Goal: Communication & Community: Answer question/provide support

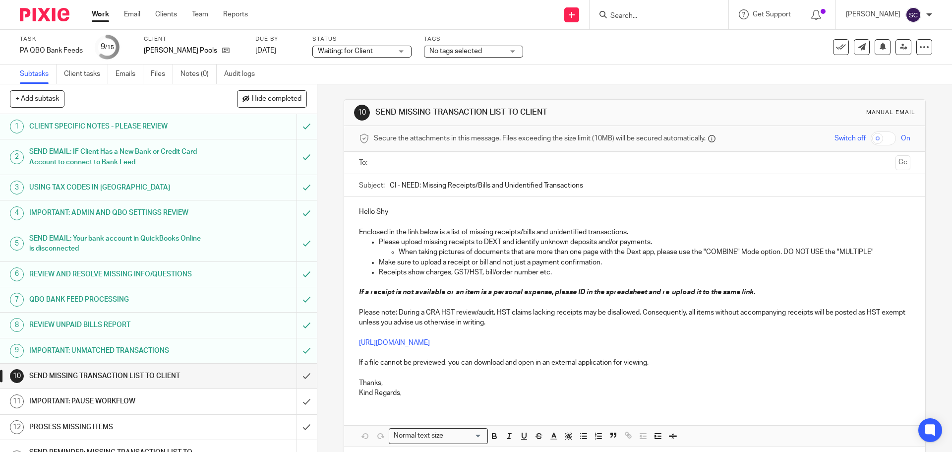
click at [415, 392] on p "Kind Regards," at bounding box center [634, 393] width 551 height 10
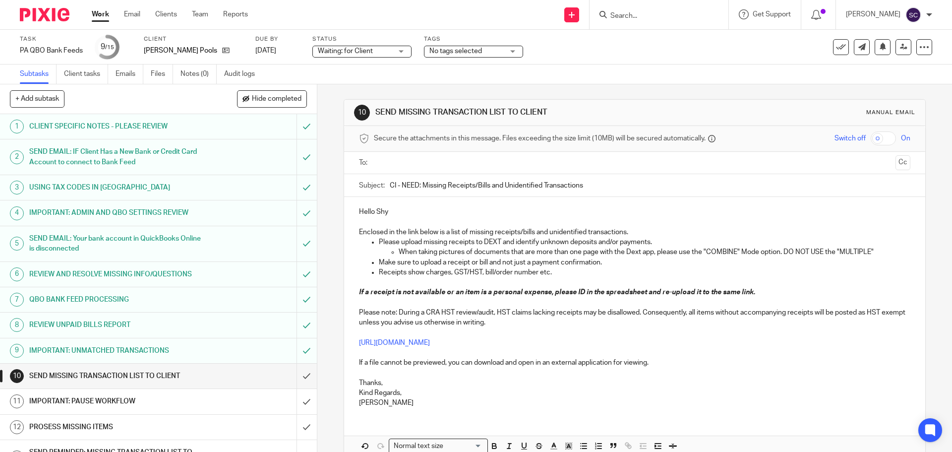
click at [382, 158] on input "text" at bounding box center [633, 162] width 513 height 11
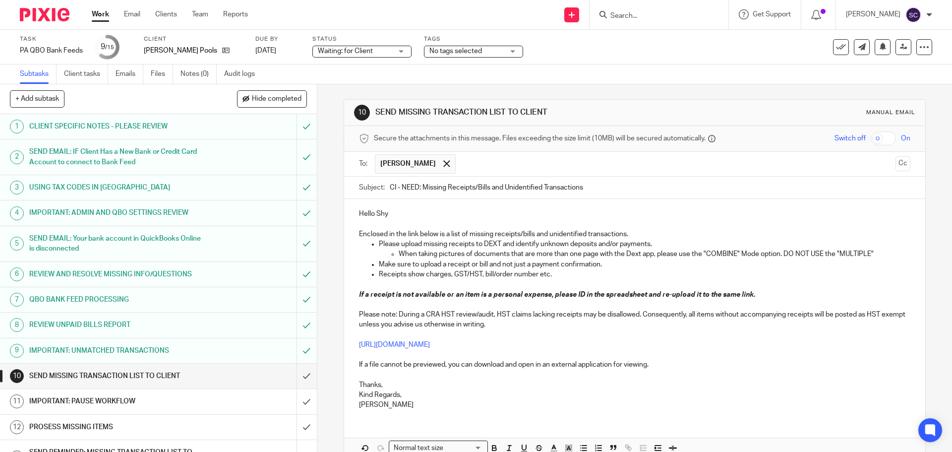
drag, startPoint x: 387, startPoint y: 186, endPoint x: 393, endPoint y: 186, distance: 5.5
click at [393, 186] on input "CI - NEED: Missing Receipts/Bills and Unidentified Transactions" at bounding box center [650, 187] width 520 height 22
click at [598, 185] on input "BP - NEED: Missing Receipts/Bills and Unidentified Transactions" at bounding box center [650, 187] width 520 height 22
drag, startPoint x: 593, startPoint y: 189, endPoint x: 608, endPoint y: 189, distance: 14.4
click at [608, 189] on input "BP - NEED: Missing Receipts/Bills and Unidentified Transactions - 09/24/2025" at bounding box center [650, 187] width 520 height 22
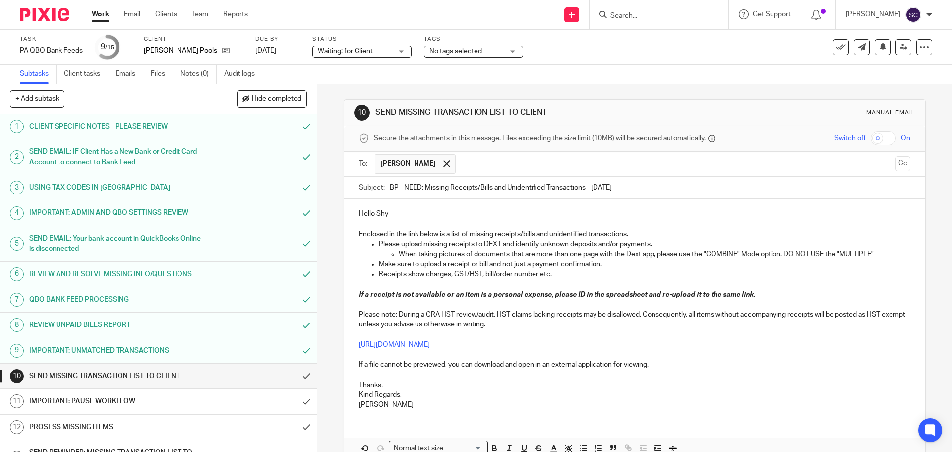
type input "BP - NEED: Missing Receipts/Bills and Unidentified Transactions - 08/30/2025"
click at [417, 404] on p "Svetlana" at bounding box center [634, 404] width 551 height 10
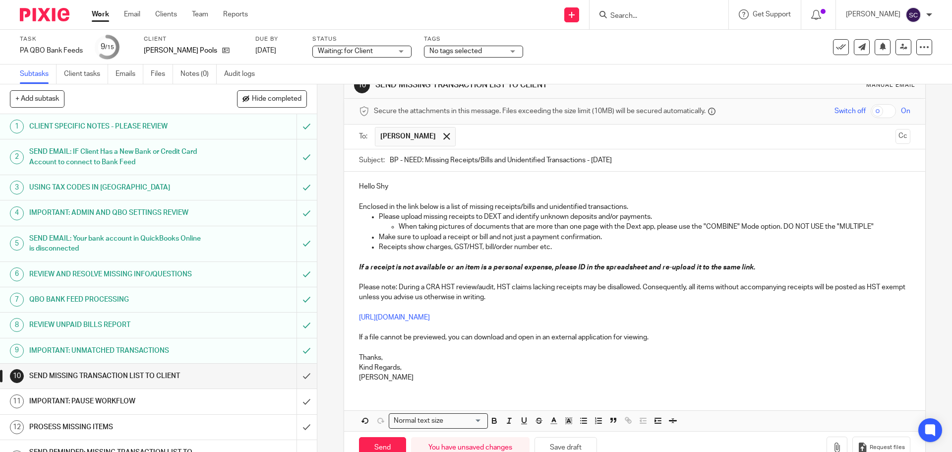
scroll to position [55, 0]
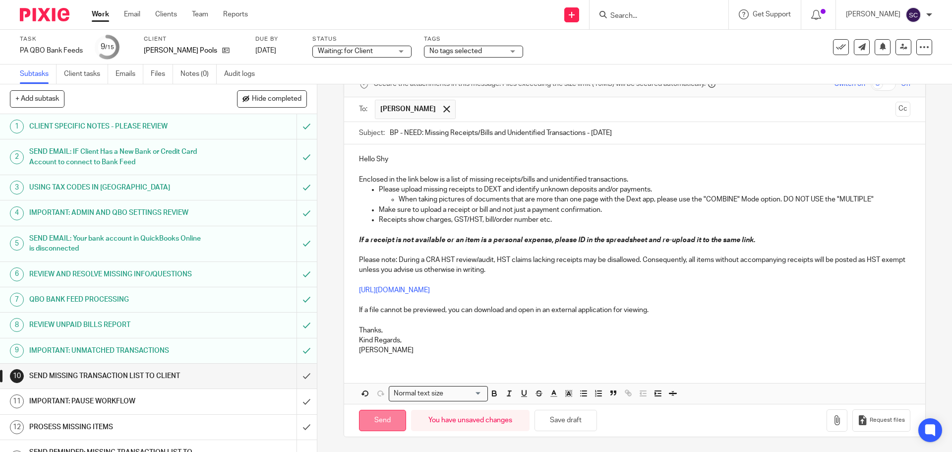
click at [378, 423] on input "Send" at bounding box center [382, 419] width 47 height 21
type input "Sent"
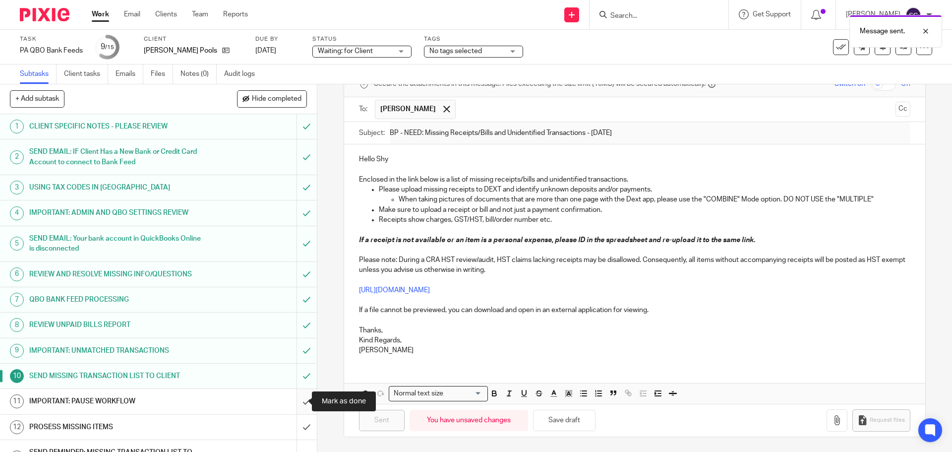
click at [295, 403] on input "submit" at bounding box center [158, 401] width 317 height 25
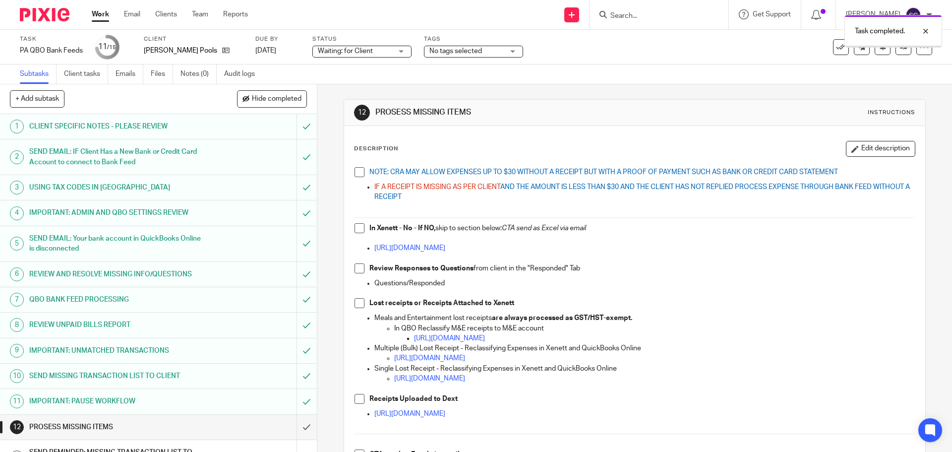
scroll to position [85, 0]
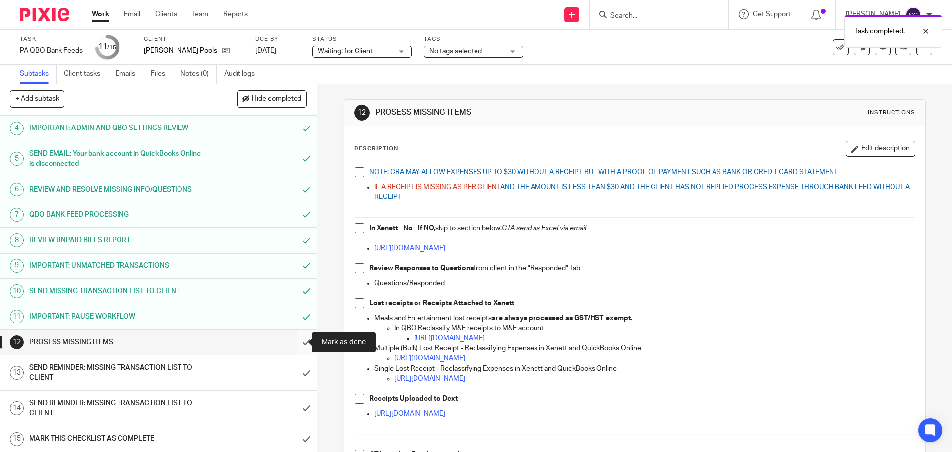
click at [296, 343] on input "submit" at bounding box center [158, 342] width 317 height 25
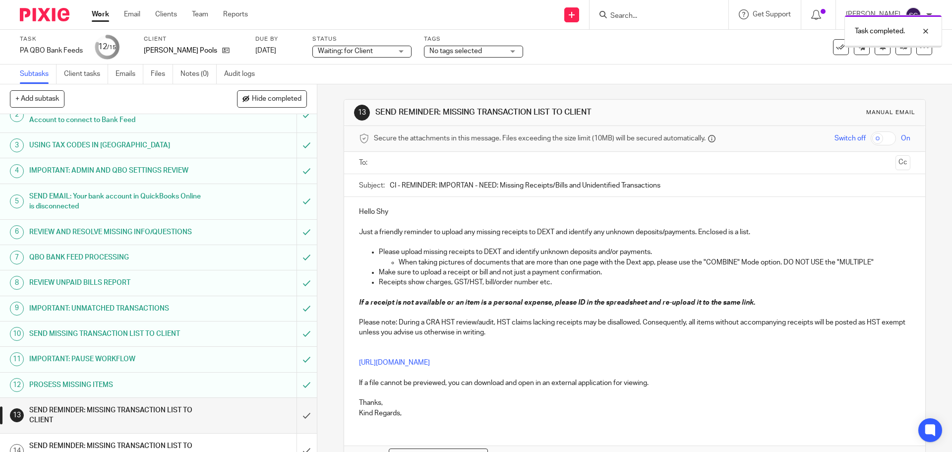
scroll to position [85, 0]
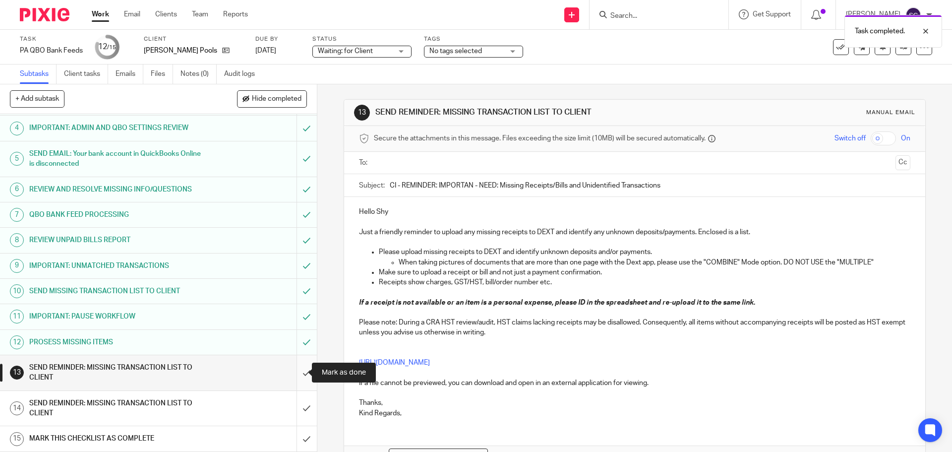
click at [297, 372] on input "submit" at bounding box center [158, 372] width 317 height 35
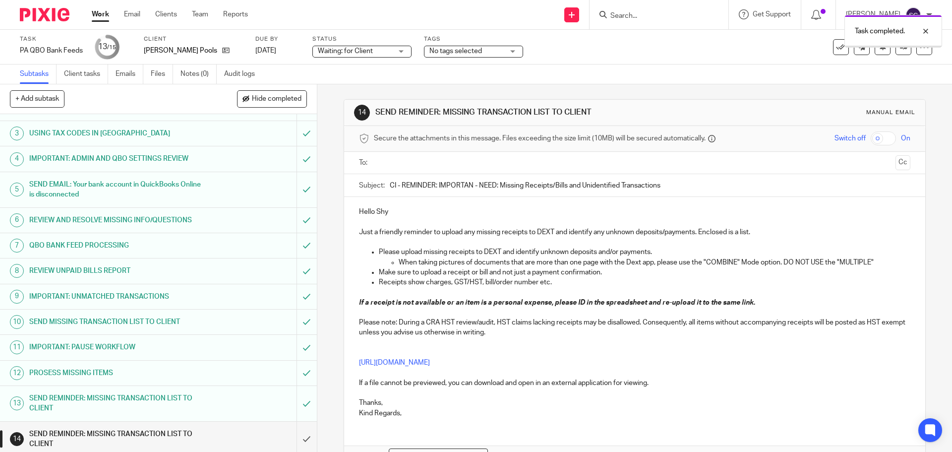
scroll to position [85, 0]
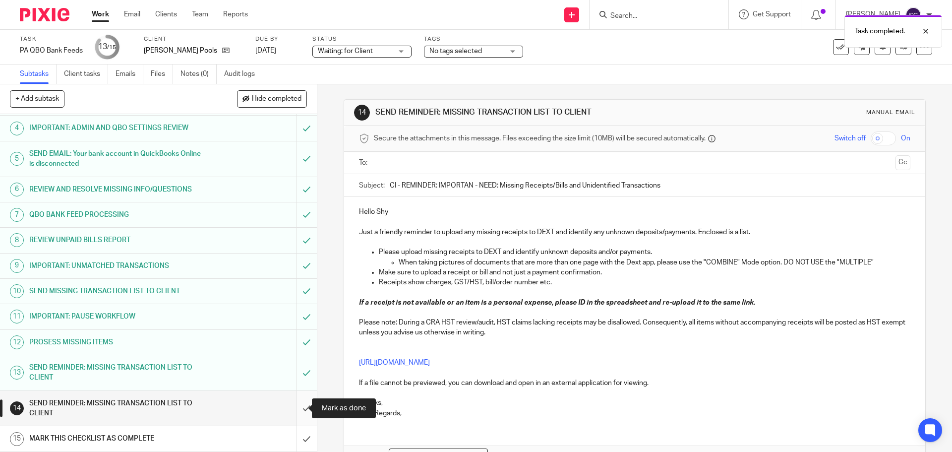
click at [296, 407] on input "submit" at bounding box center [158, 408] width 317 height 35
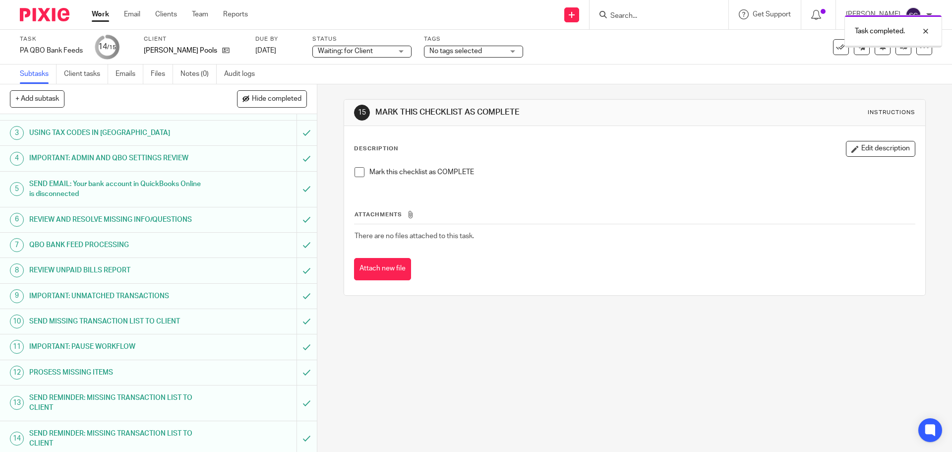
scroll to position [85, 0]
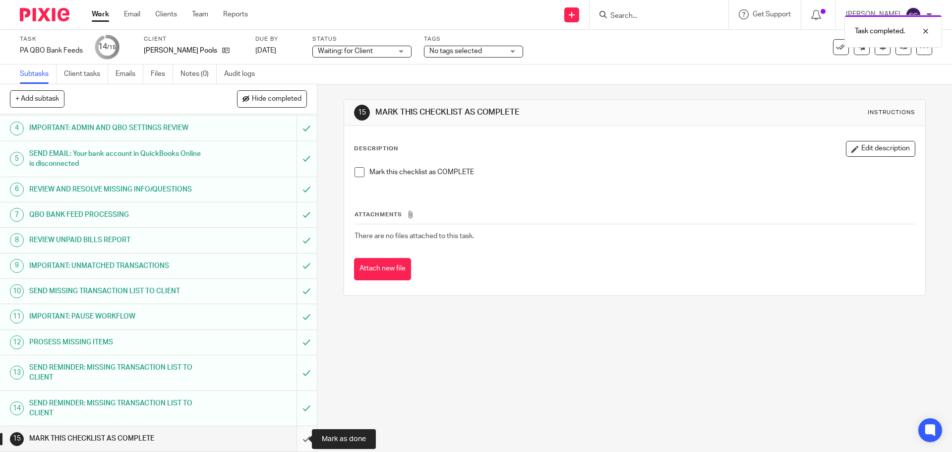
click at [293, 440] on input "submit" at bounding box center [158, 438] width 317 height 25
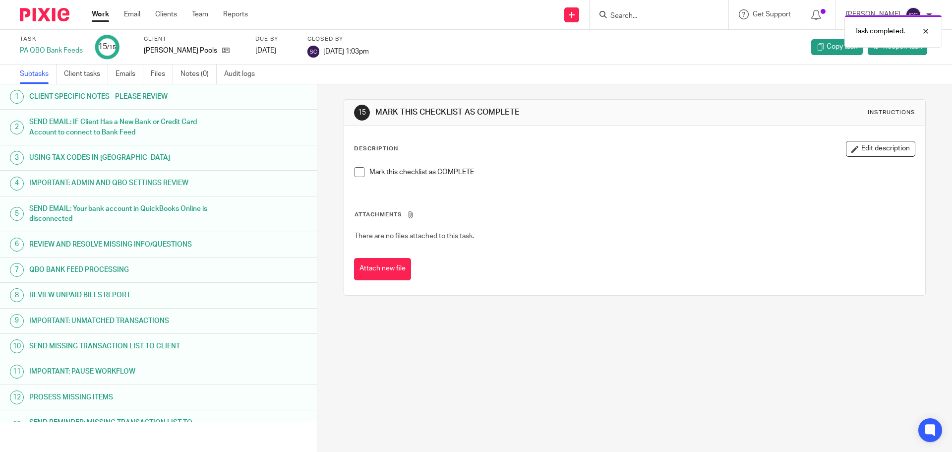
click at [98, 17] on link "Work" at bounding box center [100, 14] width 17 height 10
